Goal: Information Seeking & Learning: Learn about a topic

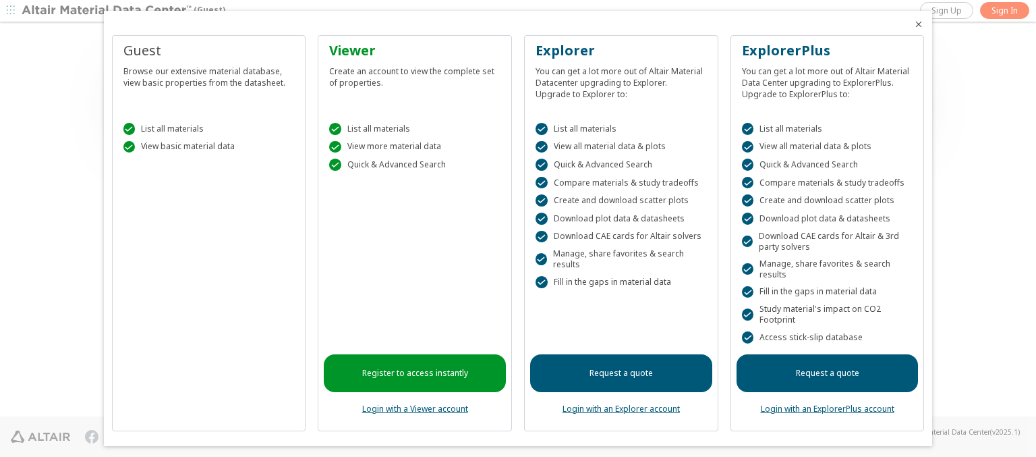
click at [913, 24] on icon "Close" at bounding box center [918, 24] width 11 height 11
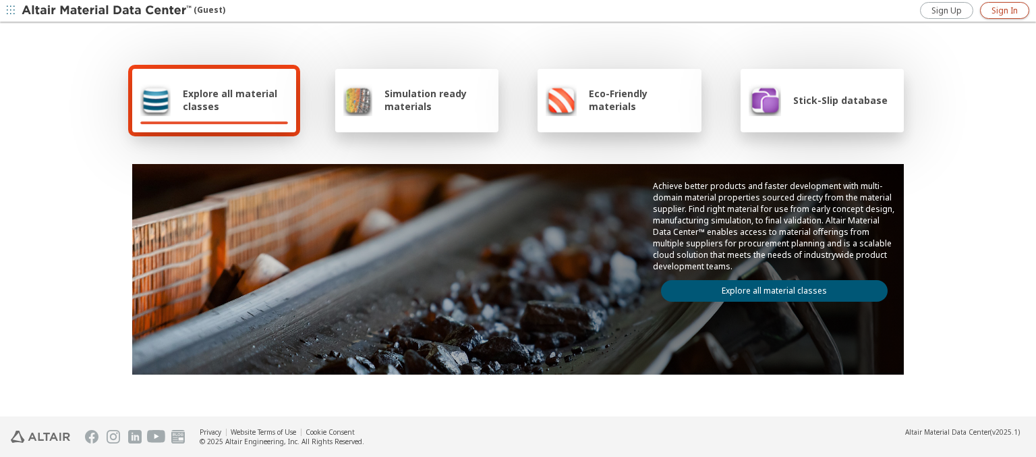
click at [1004, 10] on span "Sign In" at bounding box center [1004, 10] width 26 height 11
click at [107, 11] on img at bounding box center [108, 10] width 172 height 13
click at [230, 100] on span "Explore all material classes" at bounding box center [235, 100] width 105 height 26
click at [769, 287] on link "Explore all material classes" at bounding box center [774, 291] width 227 height 22
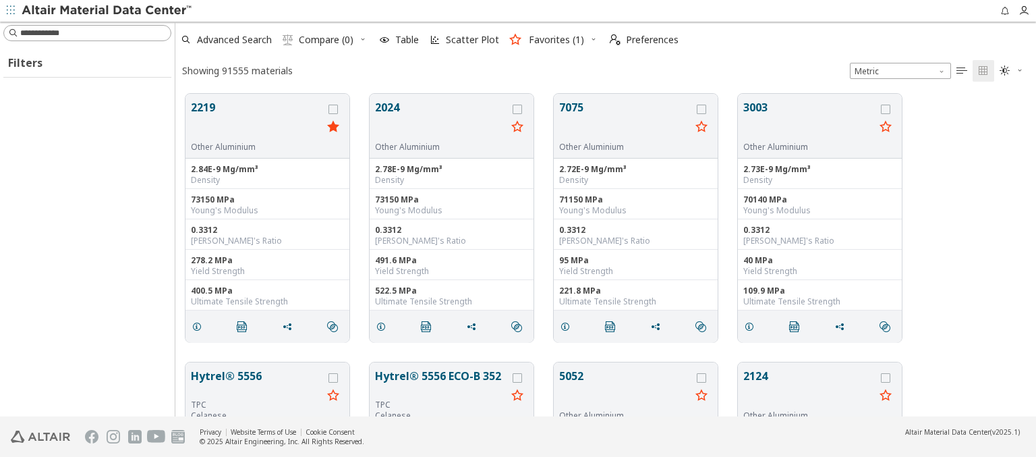
scroll to position [322, 850]
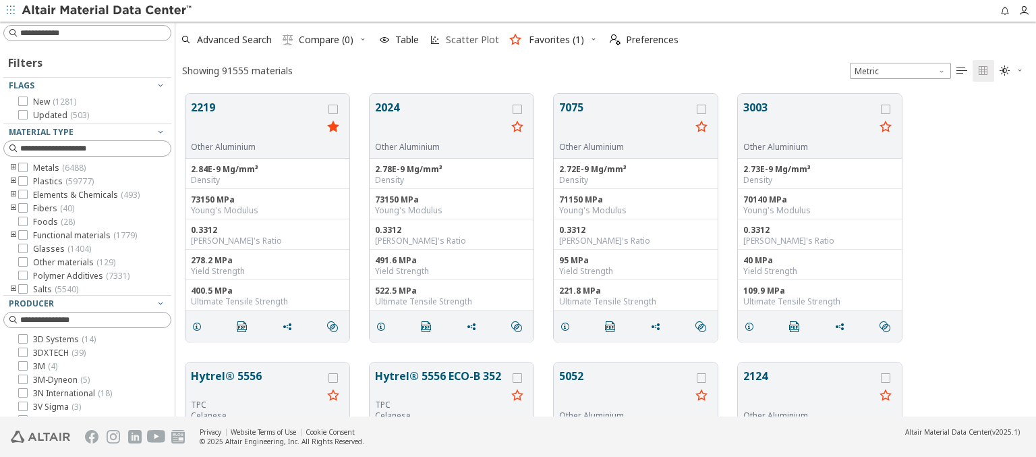
click at [463, 40] on span "Scatter Plot" at bounding box center [472, 39] width 53 height 9
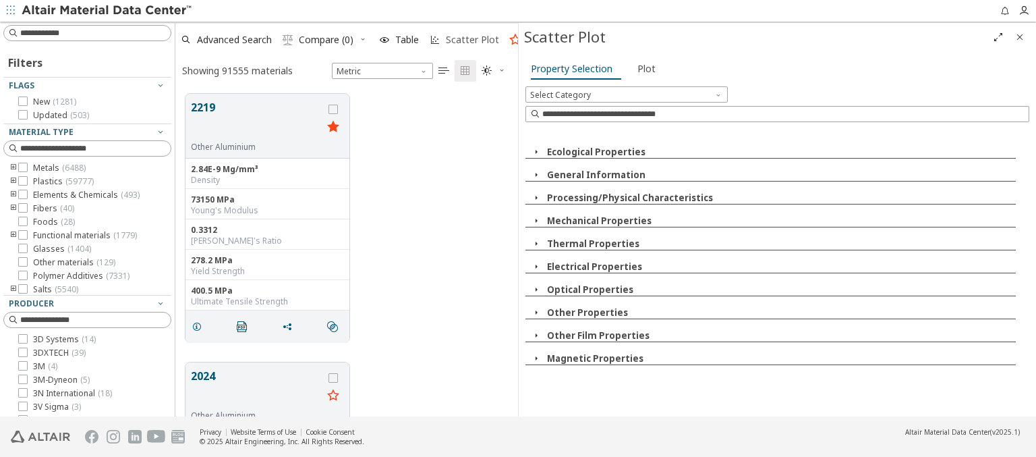
scroll to position [322, 332]
click at [536, 151] on icon "button" at bounding box center [536, 151] width 11 height 11
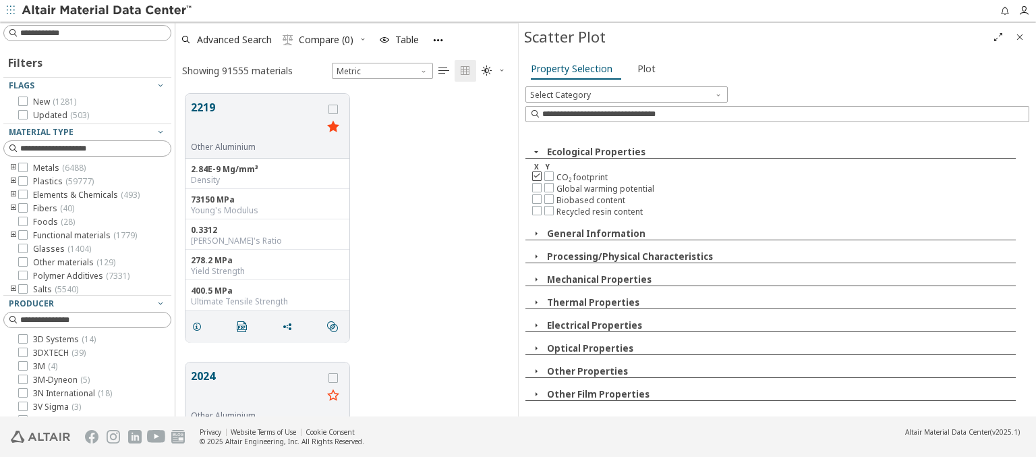
click at [536, 175] on icon at bounding box center [536, 175] width 9 height 9
click at [548, 175] on icon at bounding box center [548, 175] width 9 height 9
click at [643, 68] on span "Plot" at bounding box center [646, 69] width 18 height 22
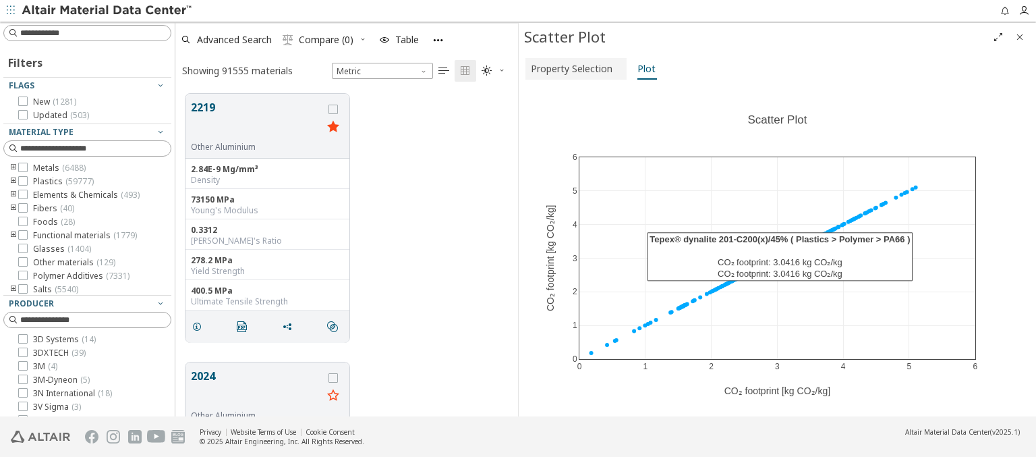
click at [574, 68] on span "Property Selection" at bounding box center [572, 69] width 82 height 22
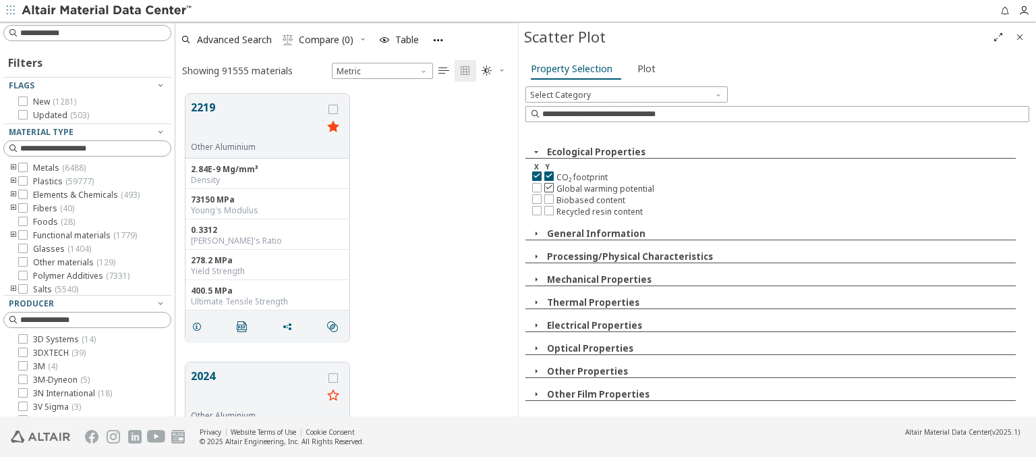
click at [548, 186] on icon at bounding box center [548, 186] width 9 height 9
click at [643, 68] on span "Plot" at bounding box center [646, 69] width 18 height 22
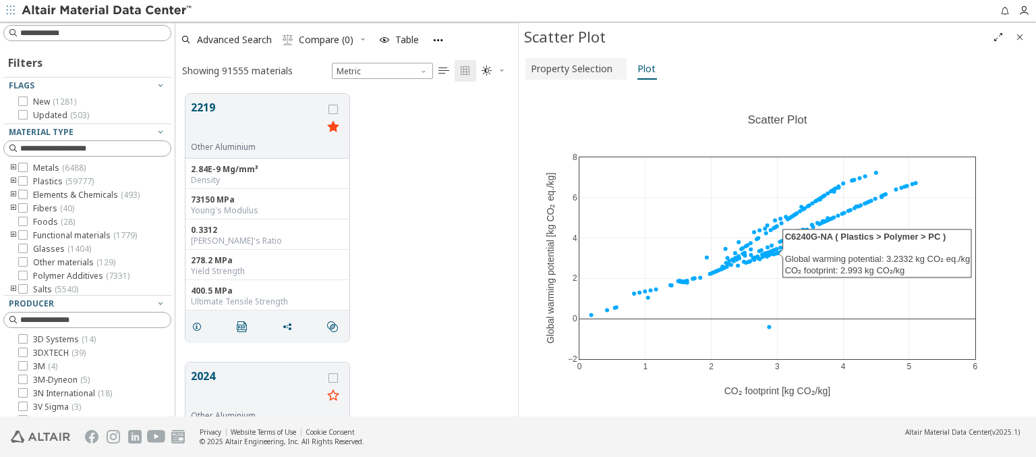
click at [574, 68] on span "Property Selection" at bounding box center [572, 69] width 82 height 22
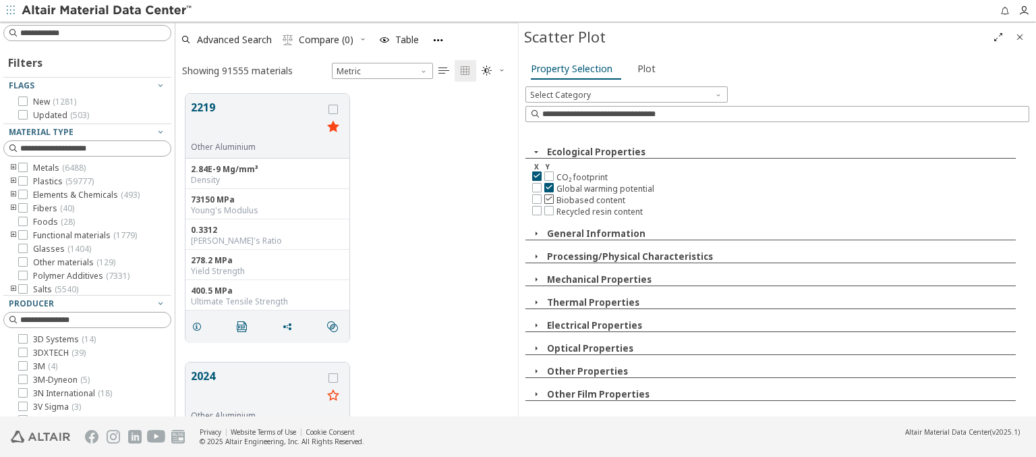
click at [548, 197] on icon at bounding box center [548, 198] width 9 height 9
click at [643, 68] on span "Plot" at bounding box center [646, 69] width 18 height 22
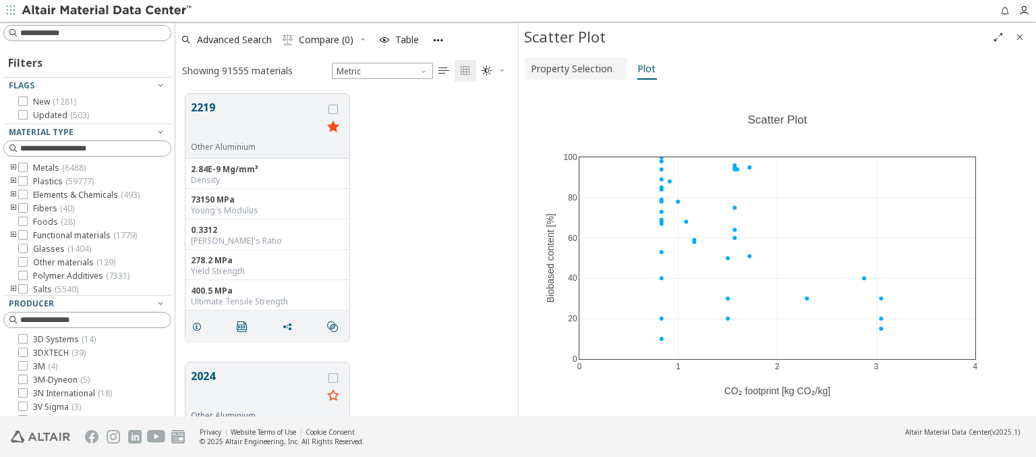
click at [574, 68] on span "Property Selection" at bounding box center [572, 69] width 82 height 22
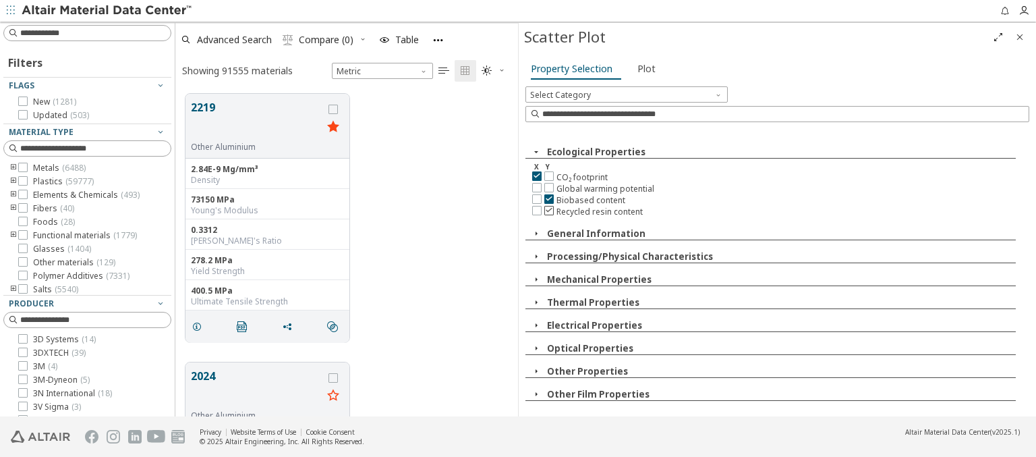
click at [548, 208] on icon at bounding box center [548, 209] width 9 height 9
click at [643, 68] on span "Plot" at bounding box center [646, 69] width 18 height 22
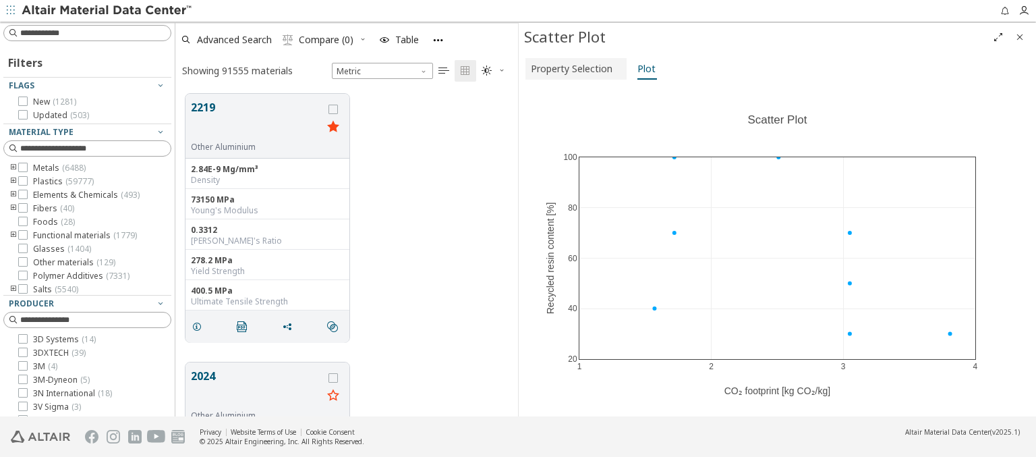
click at [574, 68] on span "Property Selection" at bounding box center [572, 69] width 82 height 22
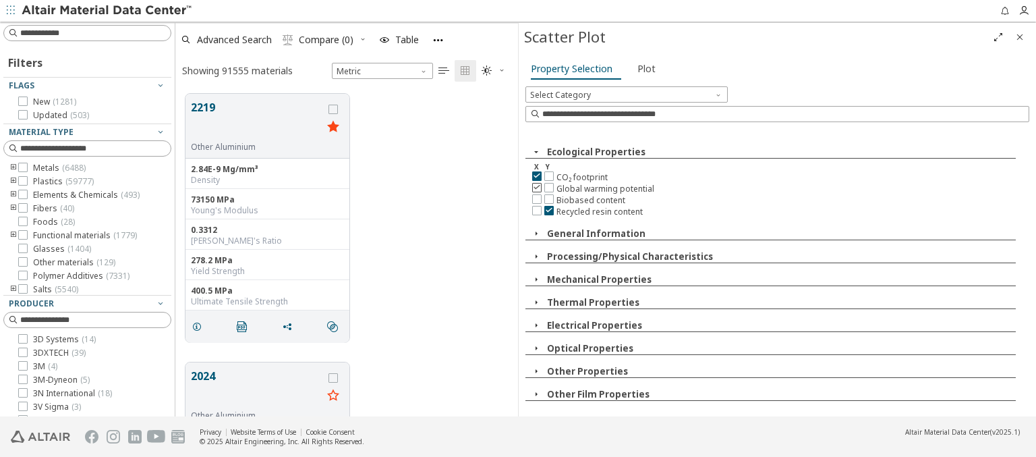
click at [536, 186] on icon at bounding box center [536, 186] width 9 height 9
click at [548, 175] on icon at bounding box center [548, 175] width 9 height 9
click at [643, 68] on span "Plot" at bounding box center [646, 69] width 18 height 22
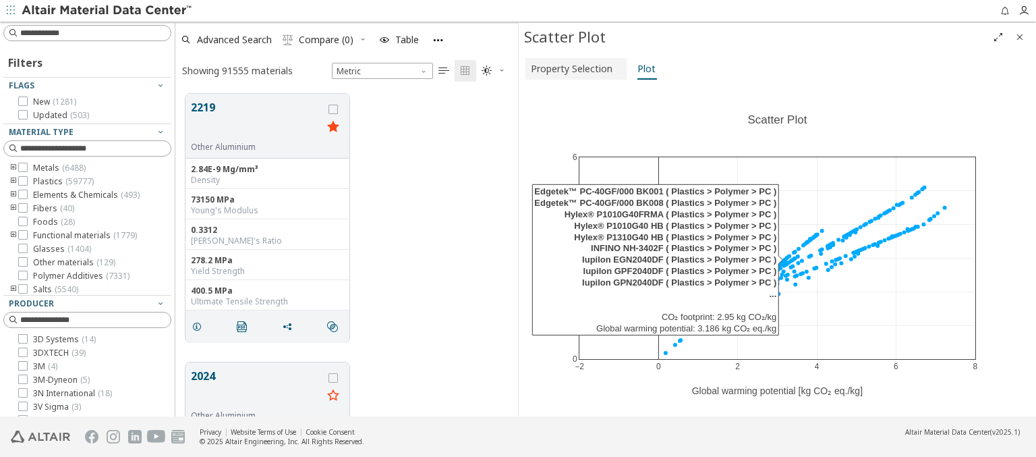
click at [574, 68] on span "Property Selection" at bounding box center [572, 69] width 82 height 22
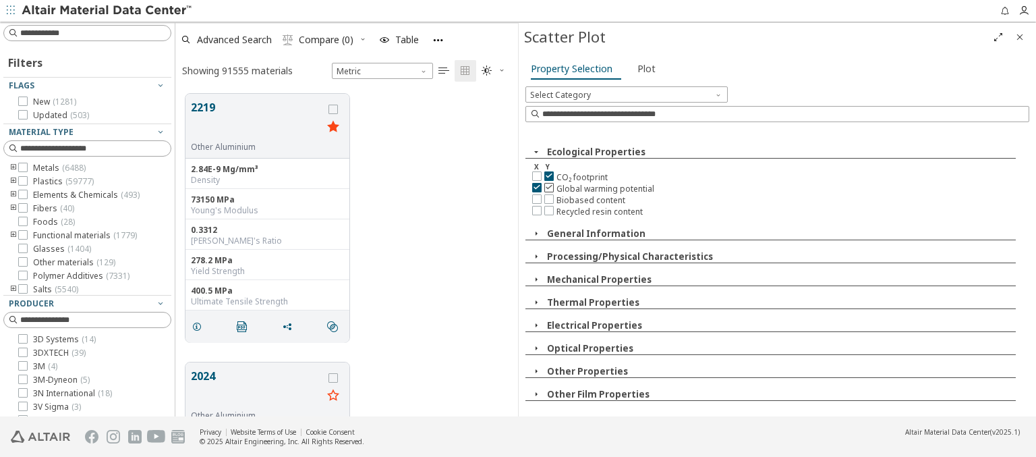
click at [548, 186] on icon at bounding box center [548, 186] width 9 height 9
click at [643, 68] on span "Plot" at bounding box center [646, 69] width 18 height 22
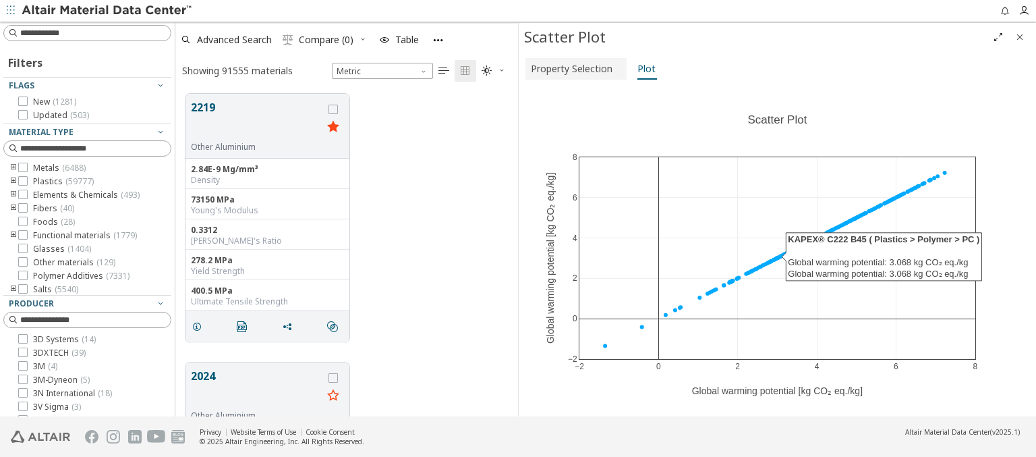
click at [574, 68] on span "Property Selection" at bounding box center [572, 69] width 82 height 22
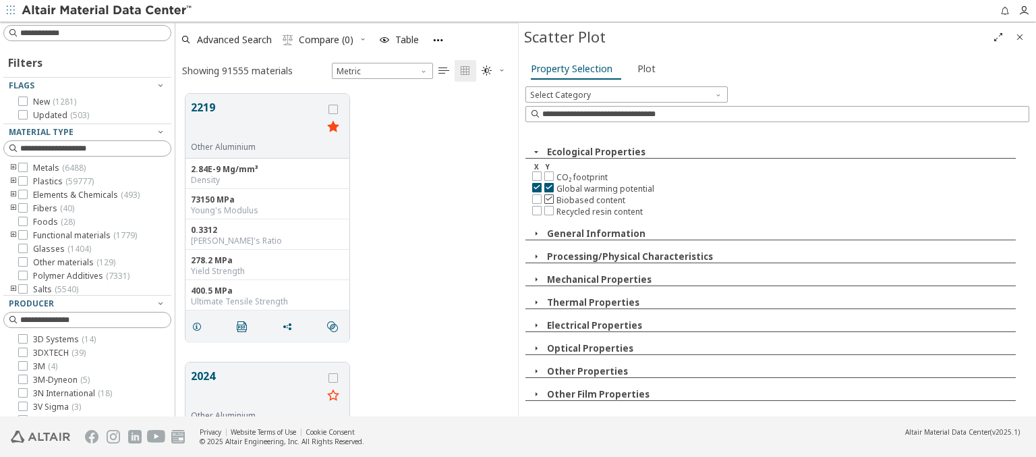
click at [548, 197] on icon at bounding box center [548, 198] width 9 height 9
click at [643, 68] on span "Plot" at bounding box center [646, 69] width 18 height 22
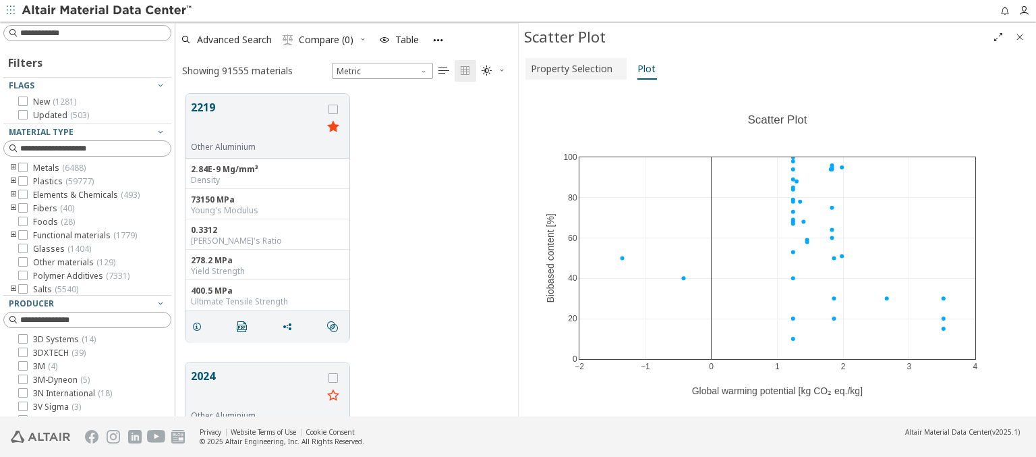
click at [574, 68] on span "Property Selection" at bounding box center [572, 69] width 82 height 22
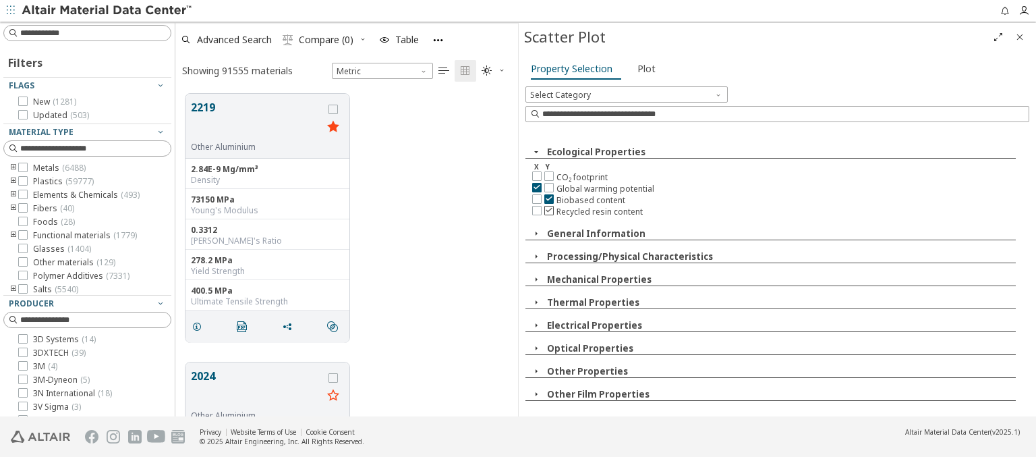
click at [548, 208] on icon at bounding box center [548, 209] width 9 height 9
click at [643, 68] on span "Plot" at bounding box center [646, 69] width 18 height 22
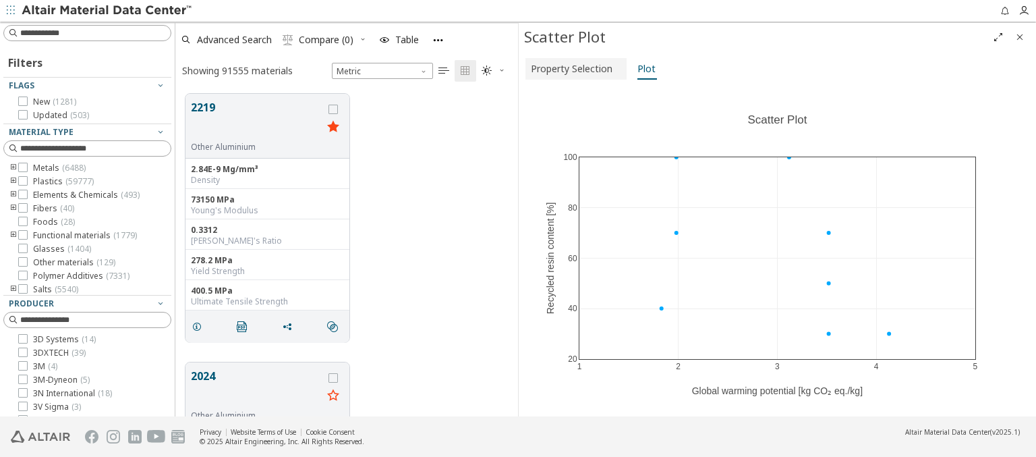
click at [574, 68] on span "Property Selection" at bounding box center [572, 69] width 82 height 22
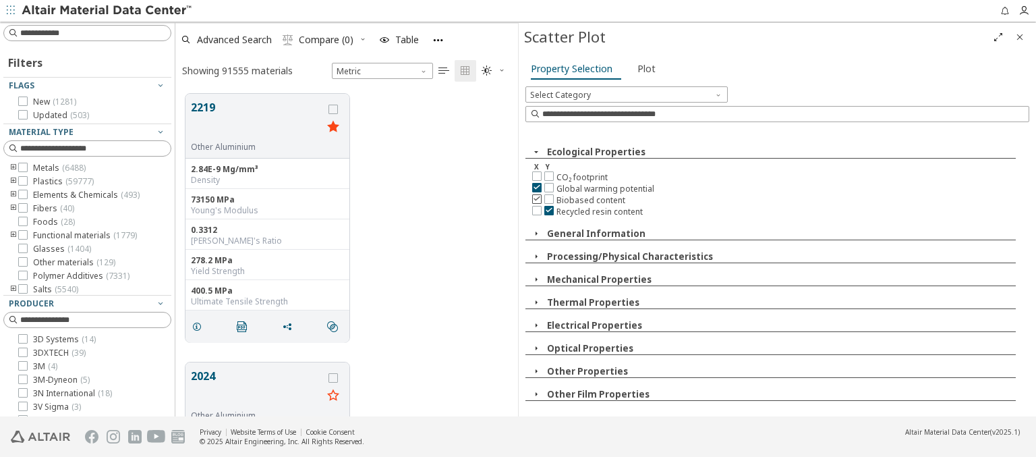
click at [536, 197] on icon at bounding box center [536, 198] width 9 height 9
click at [548, 175] on icon at bounding box center [548, 175] width 9 height 9
click at [643, 68] on span "Plot" at bounding box center [646, 69] width 18 height 22
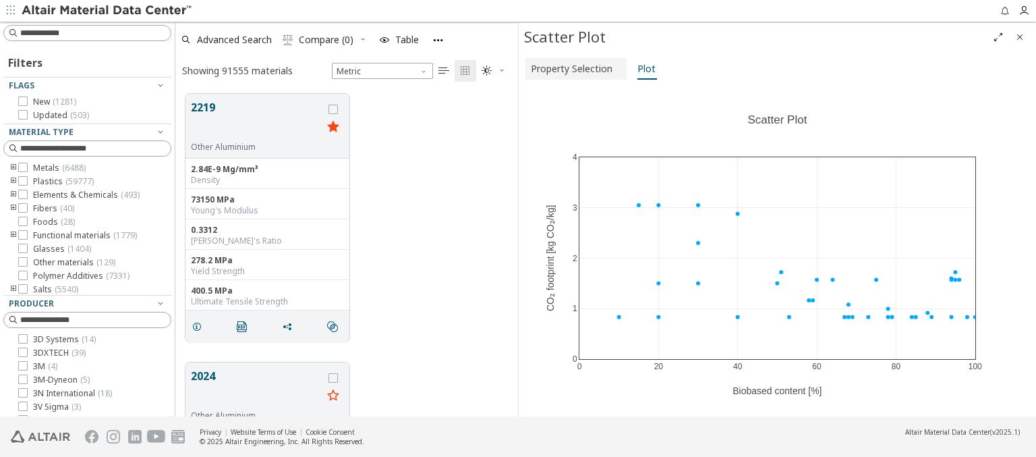
click at [574, 68] on span "Property Selection" at bounding box center [572, 69] width 82 height 22
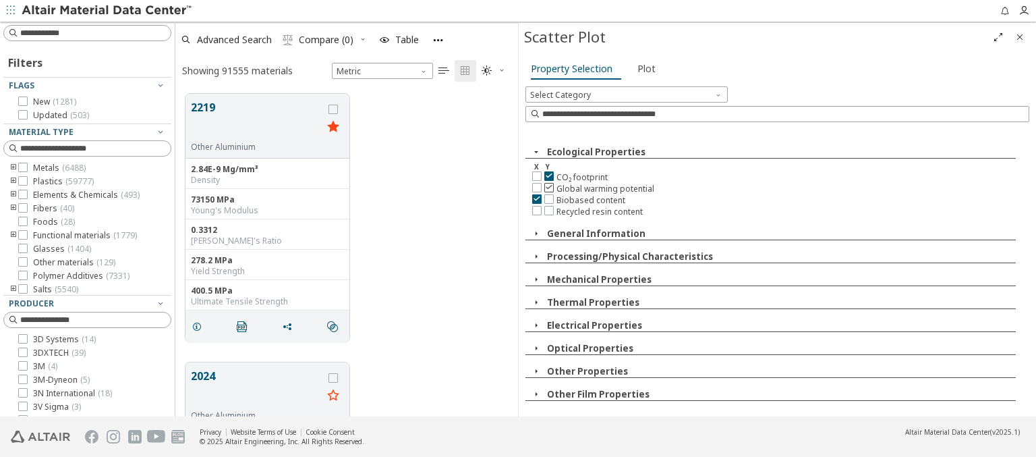
click at [548, 186] on icon at bounding box center [548, 186] width 9 height 9
click at [643, 68] on span "Plot" at bounding box center [646, 69] width 18 height 22
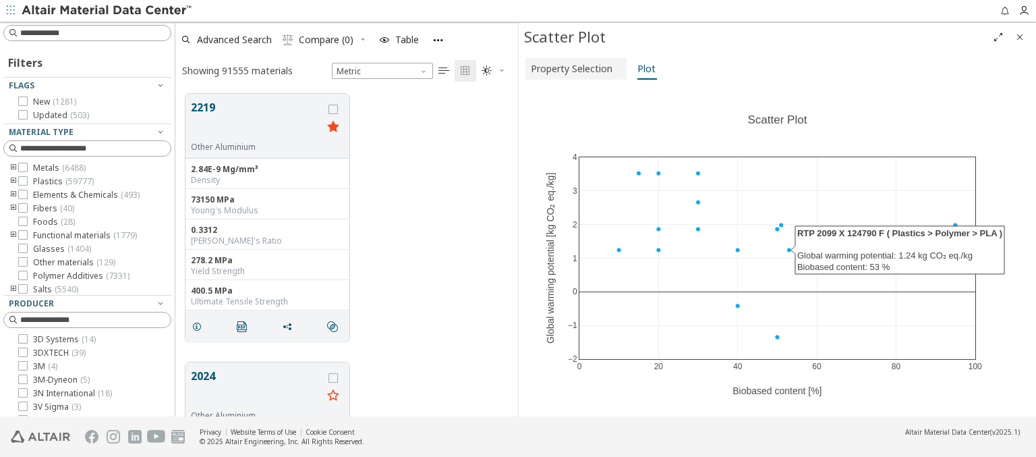
click at [574, 68] on span "Property Selection" at bounding box center [572, 69] width 82 height 22
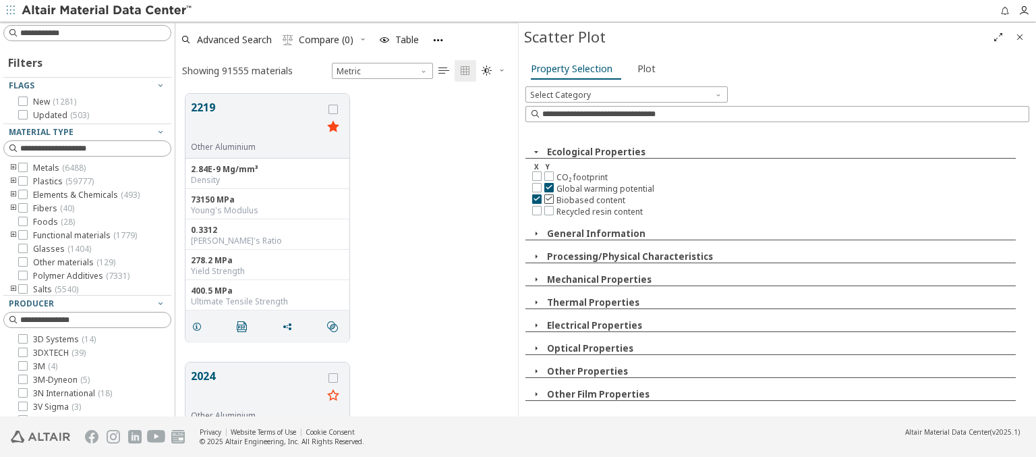
click at [548, 197] on icon at bounding box center [548, 198] width 9 height 9
click at [643, 68] on span "Plot" at bounding box center [646, 69] width 18 height 22
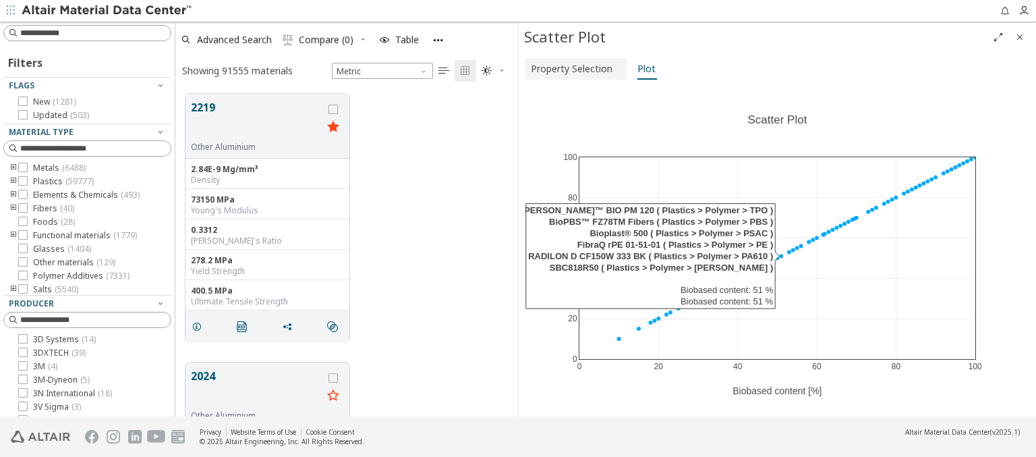
click at [574, 68] on span "Property Selection" at bounding box center [572, 69] width 82 height 22
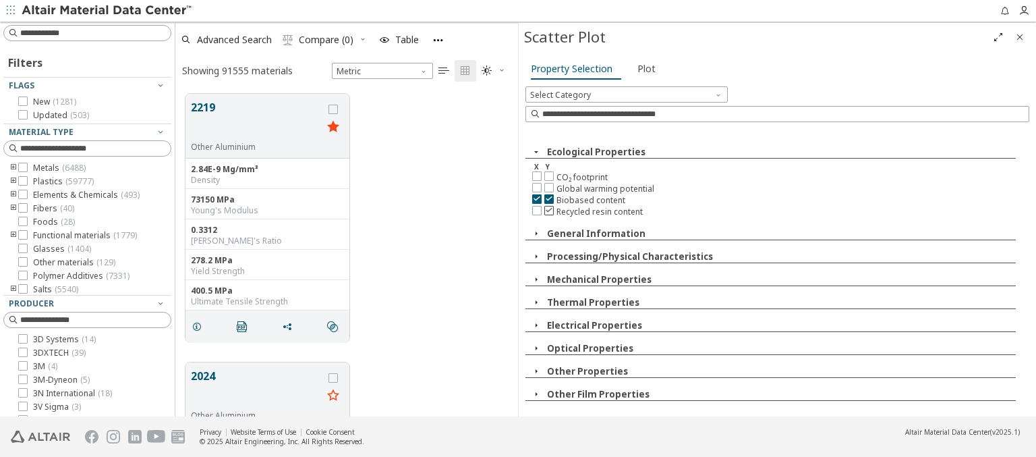
click at [548, 208] on icon at bounding box center [548, 209] width 9 height 9
click at [643, 68] on span "Plot" at bounding box center [646, 69] width 18 height 22
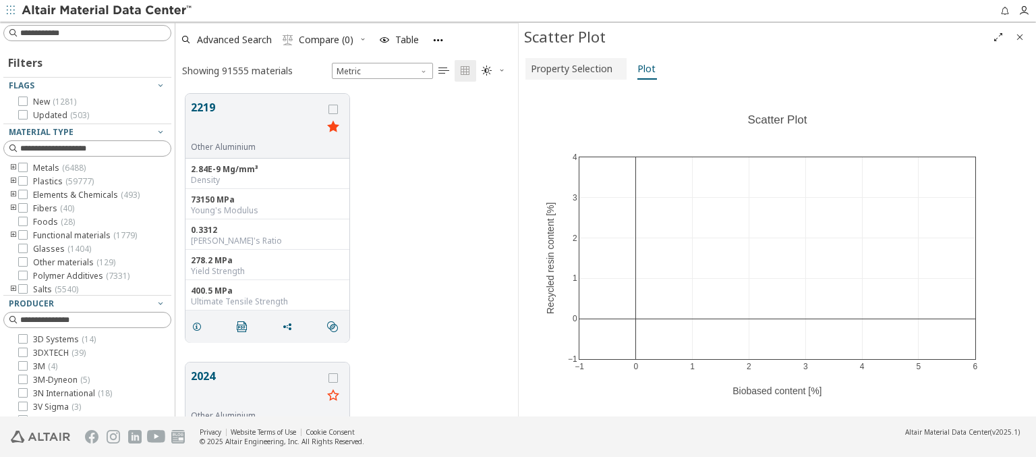
click at [574, 68] on span "Property Selection" at bounding box center [572, 69] width 82 height 22
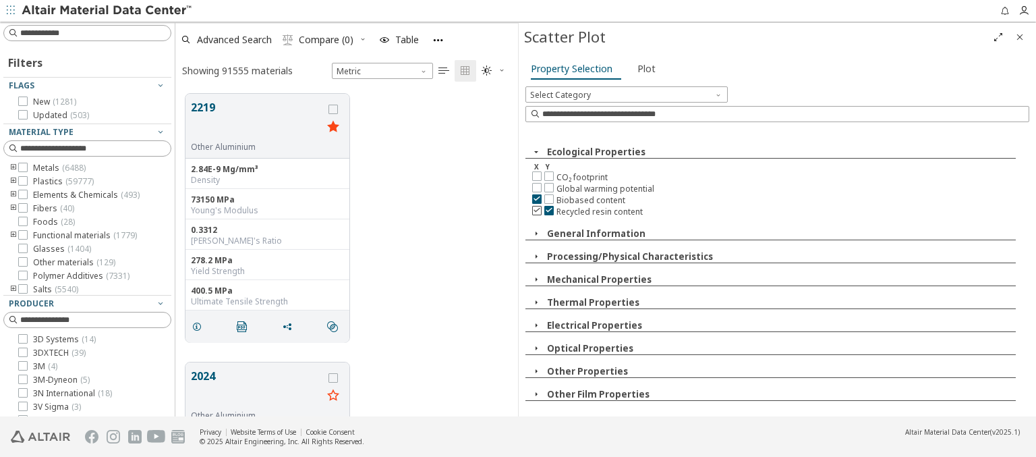
click at [536, 208] on icon at bounding box center [536, 209] width 9 height 9
click at [548, 175] on icon at bounding box center [548, 175] width 9 height 9
click at [643, 68] on span "Plot" at bounding box center [646, 69] width 18 height 22
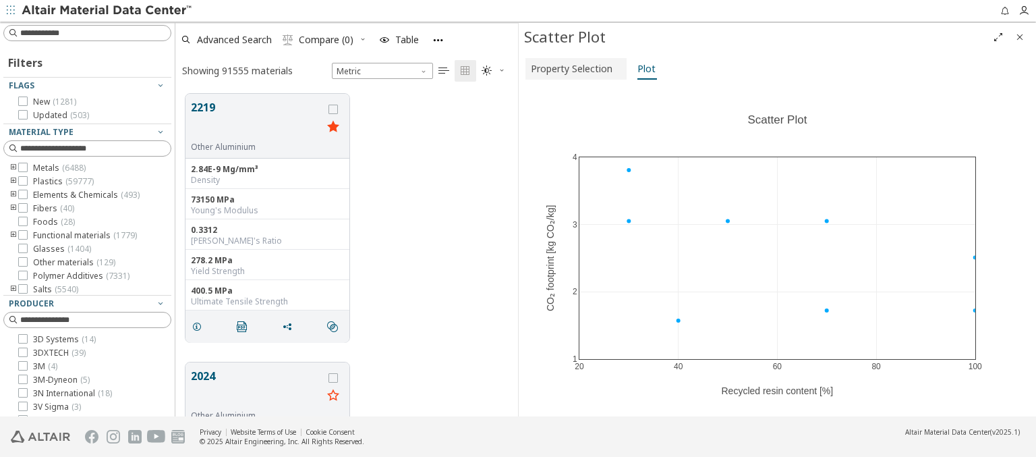
click at [574, 68] on span "Property Selection" at bounding box center [572, 69] width 82 height 22
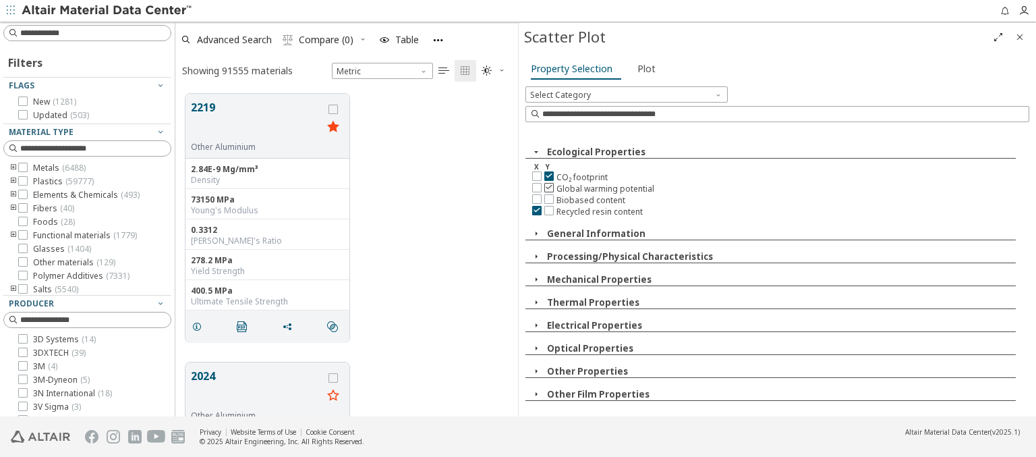
click at [548, 186] on icon at bounding box center [548, 186] width 9 height 9
click at [643, 68] on span "Plot" at bounding box center [646, 69] width 18 height 22
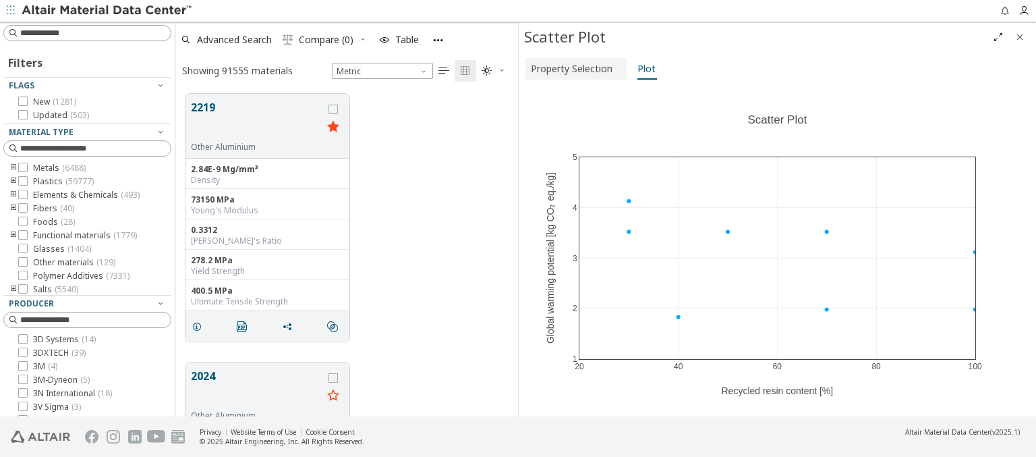
click at [574, 68] on span "Property Selection" at bounding box center [572, 69] width 82 height 22
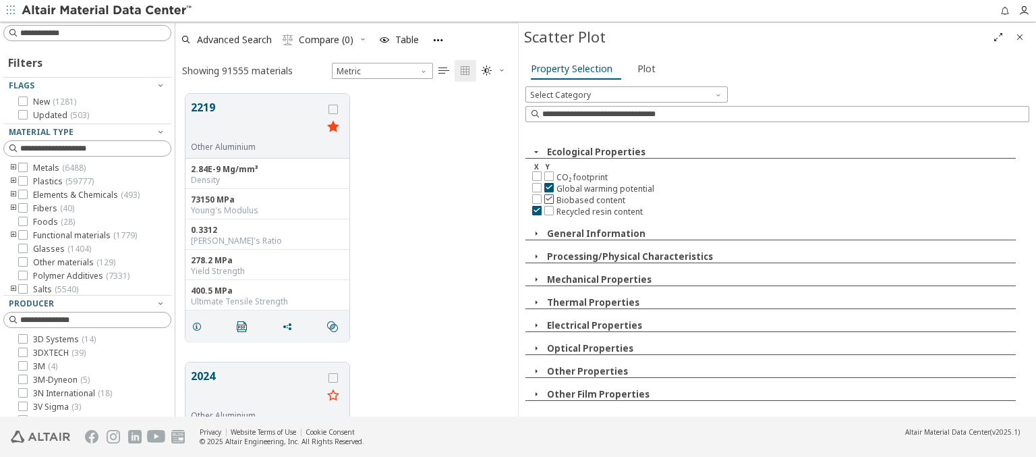
click at [548, 197] on icon at bounding box center [548, 198] width 9 height 9
click at [643, 68] on span "Plot" at bounding box center [646, 69] width 18 height 22
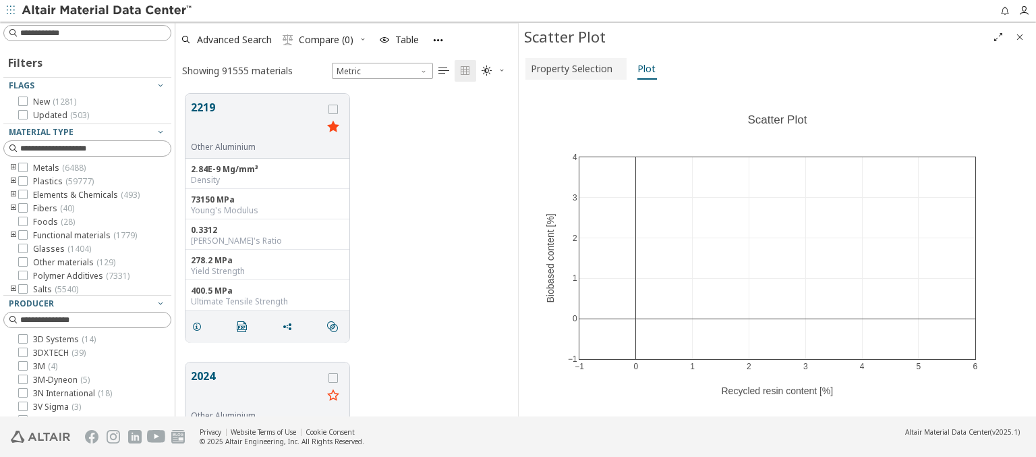
click at [574, 68] on span "Property Selection" at bounding box center [572, 69] width 82 height 22
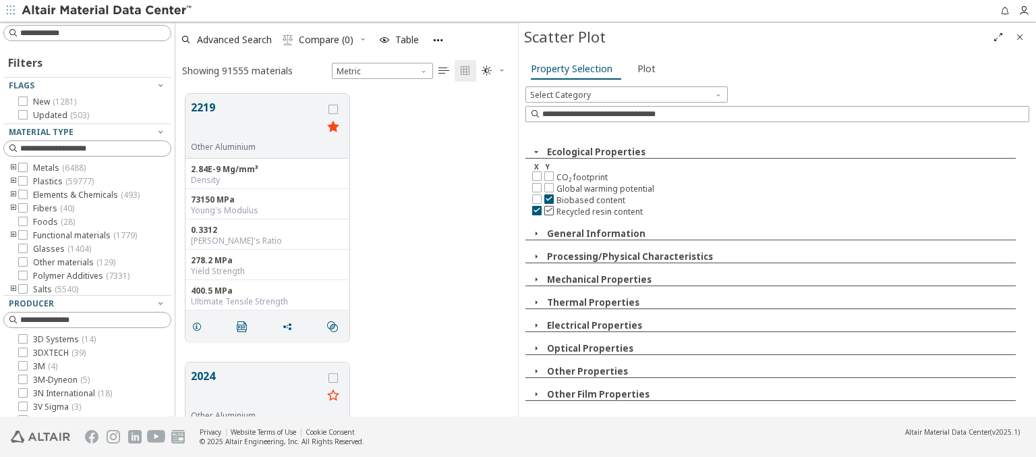
click at [548, 208] on icon at bounding box center [548, 209] width 9 height 9
click at [643, 68] on span "Plot" at bounding box center [646, 69] width 18 height 22
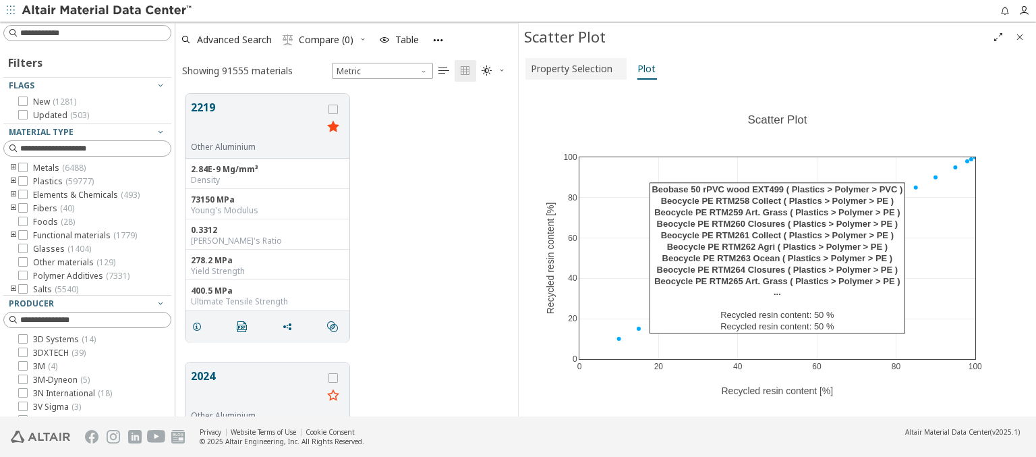
click at [574, 68] on span "Property Selection" at bounding box center [572, 69] width 82 height 22
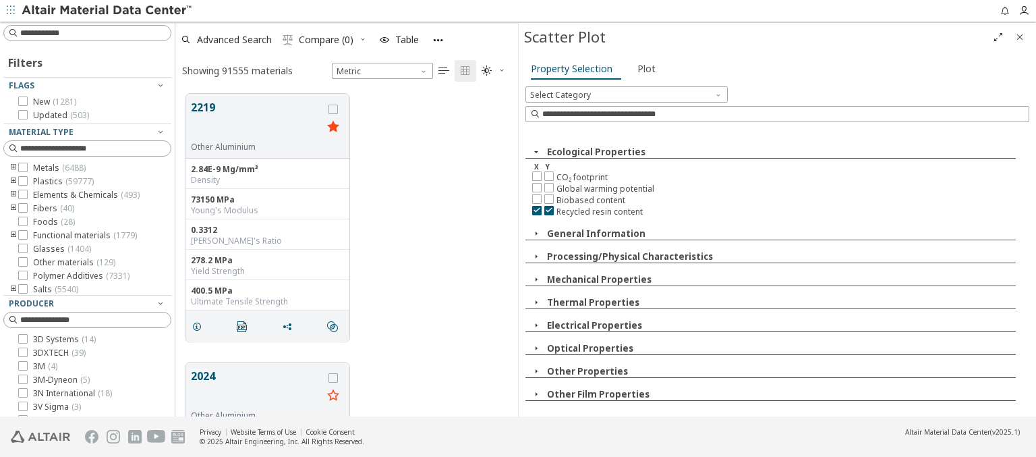
click at [107, 11] on img at bounding box center [108, 10] width 172 height 13
